Goal: Check status: Check status

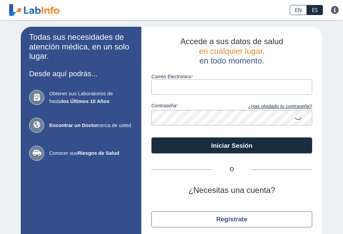
click at [218, 88] on input "Correo Electronico" at bounding box center [231, 86] width 161 height 15
type input "[EMAIL_ADDRESS][DOMAIN_NAME]"
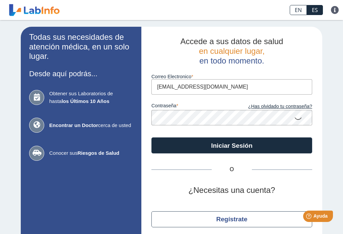
click at [232, 146] on button "Iniciar Sesión" at bounding box center [231, 146] width 161 height 16
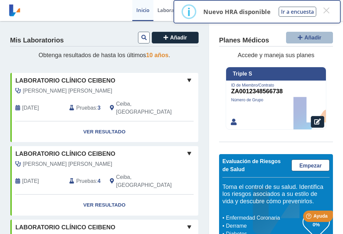
click at [113, 125] on link "Ver Resultado" at bounding box center [104, 132] width 188 height 21
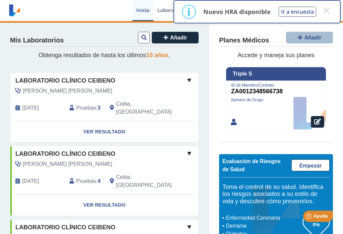
click at [327, 10] on button "×" at bounding box center [326, 10] width 12 height 12
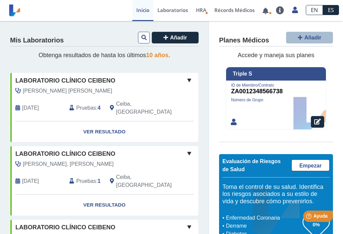
click at [141, 40] on icon at bounding box center [143, 37] width 5 height 5
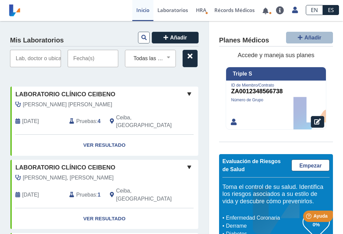
click at [265, 11] on link at bounding box center [266, 10] width 14 height 5
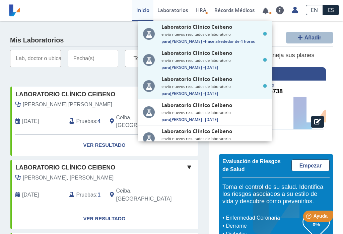
click at [214, 94] on div "Laboratorio Clínico Ceibeno envió nuevos resultados de laboratorio Para [PERSON…" at bounding box center [213, 86] width 105 height 21
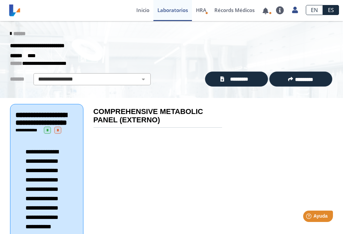
click at [247, 72] on link "*********" at bounding box center [236, 79] width 63 height 15
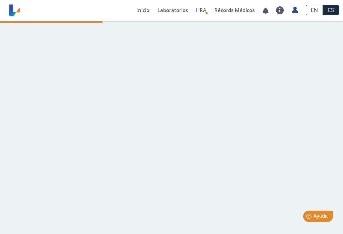
click at [262, 13] on link at bounding box center [266, 10] width 14 height 5
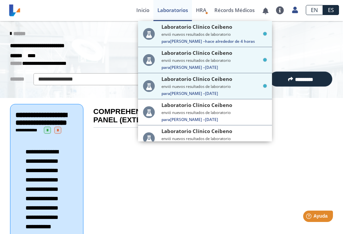
click at [220, 39] on div "Laboratorio Clínico Ceibeno envió nuevos resultados de laboratorio Para [PERSON…" at bounding box center [213, 33] width 105 height 21
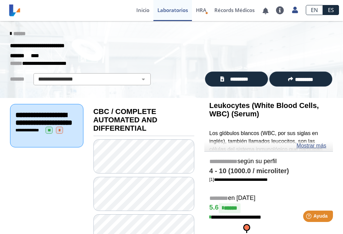
click at [246, 79] on span "*********" at bounding box center [239, 79] width 26 height 7
